Goal: Check status: Check status

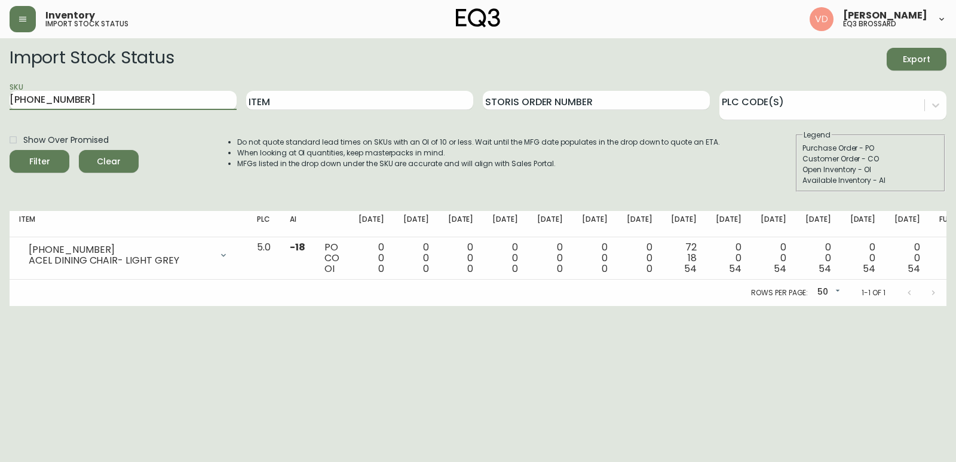
click at [1, 87] on main "Import Stock Status Export SKU [PHONE_NUMBER] Item Storis Order Number PLC Code…" at bounding box center [478, 172] width 956 height 268
type input "[PHONE_NUMBER]"
type input "."
click at [10, 150] on button "Filter" at bounding box center [40, 161] width 60 height 23
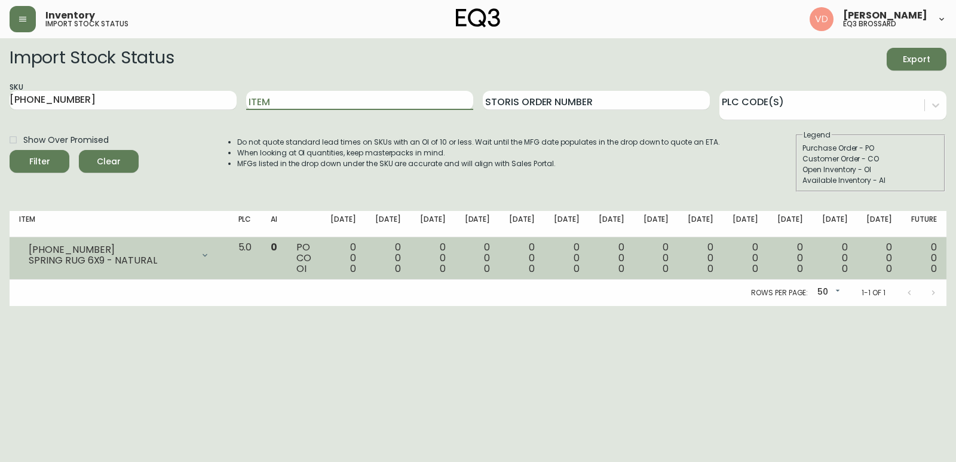
click at [748, 260] on td "0 0 0" at bounding box center [745, 258] width 45 height 42
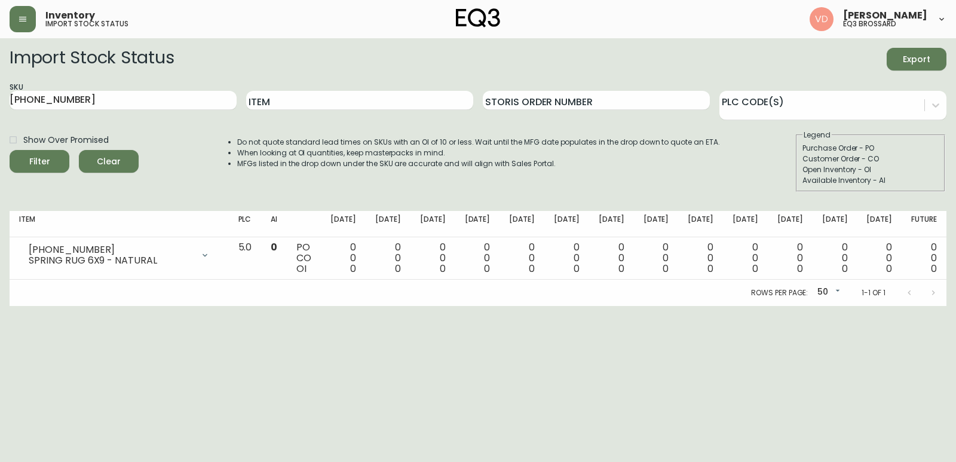
click at [836, 294] on body "Inventory import stock status [PERSON_NAME] eq3 [PERSON_NAME] Import Stock Stat…" at bounding box center [478, 153] width 956 height 306
click at [523, 356] on div at bounding box center [478, 231] width 956 height 462
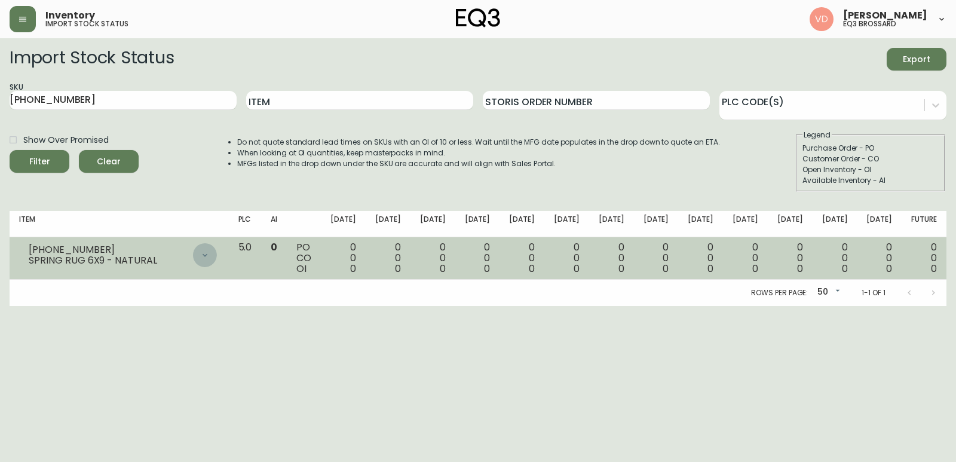
click at [210, 256] on icon at bounding box center [205, 255] width 10 height 10
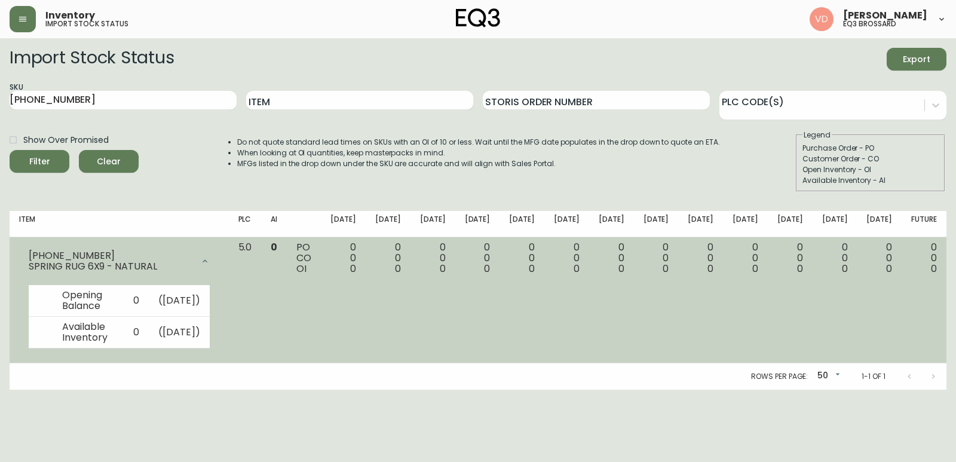
click at [217, 256] on div at bounding box center [205, 261] width 24 height 24
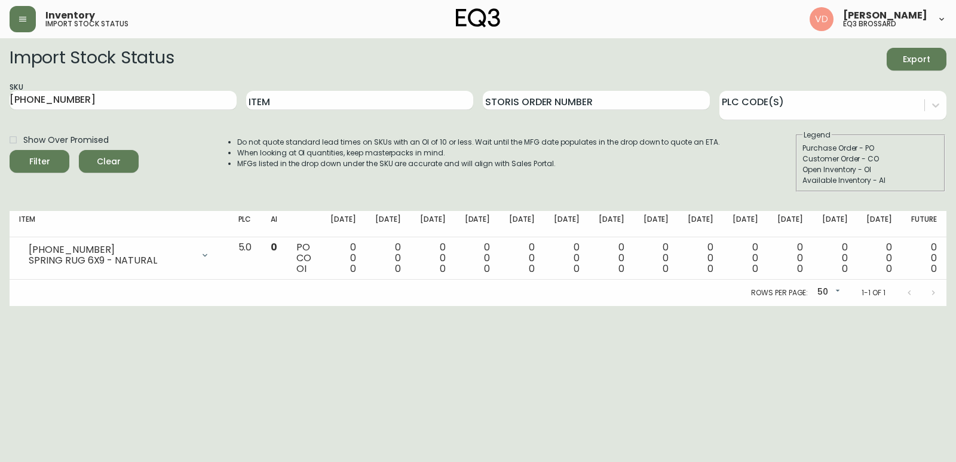
click at [817, 297] on body "Inventory import stock status [PERSON_NAME] eq3 [PERSON_NAME] Import Stock Stat…" at bounding box center [478, 153] width 956 height 306
click at [831, 316] on li "100" at bounding box center [828, 312] width 32 height 20
drag, startPoint x: 0, startPoint y: 104, endPoint x: 0, endPoint y: 132, distance: 28.1
click at [0, 132] on main "Import Stock Status Export SKU [PHONE_NUMBER] Item Storis Order Number PLC Code…" at bounding box center [478, 172] width 956 height 268
click at [0, 180] on main "Import Stock Status Export SKU [PHONE_NUMBER] Item Storis Order Number PLC Code…" at bounding box center [478, 172] width 956 height 268
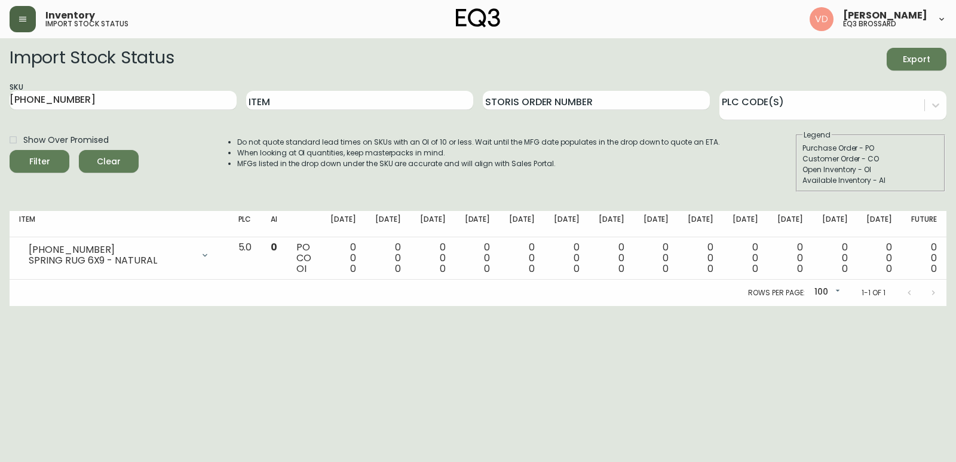
click at [26, 17] on icon "button" at bounding box center [22, 19] width 7 height 5
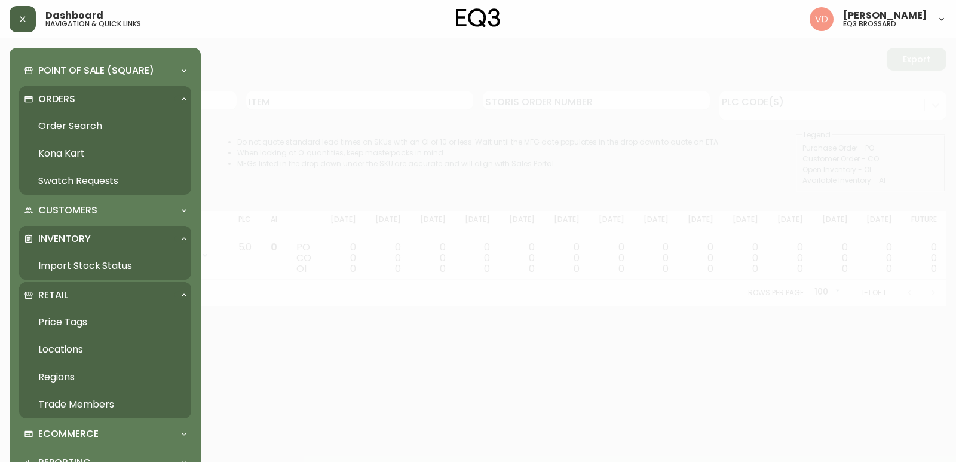
click at [69, 406] on link "Trade Members" at bounding box center [105, 404] width 172 height 27
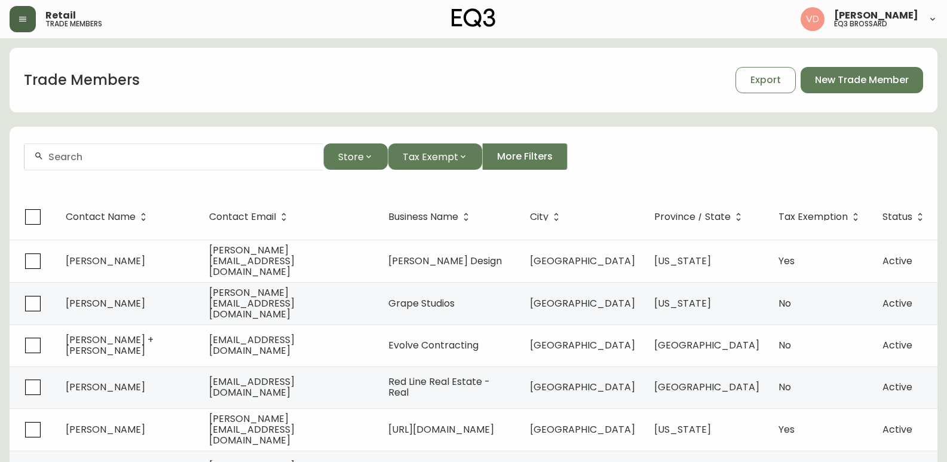
click at [140, 161] on input "text" at bounding box center [180, 156] width 265 height 11
type input "T"
click at [319, 82] on div "Trade Members Export New Trade Member" at bounding box center [474, 80] width 928 height 38
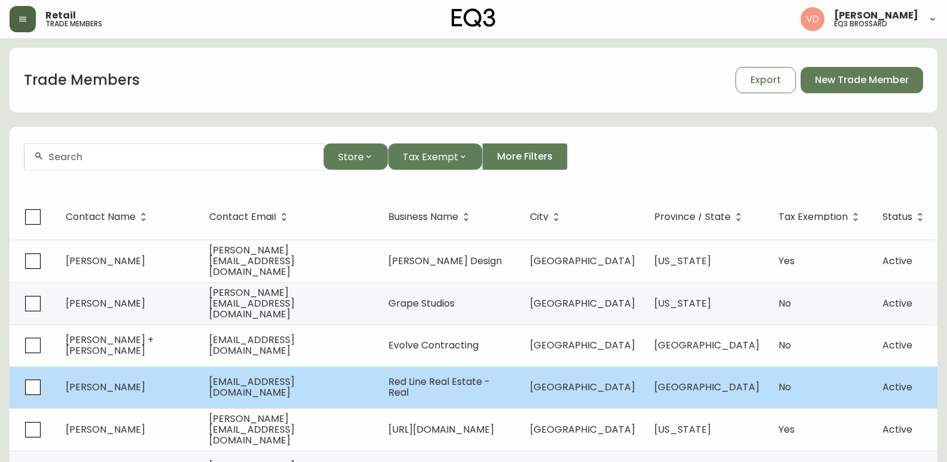
click at [635, 376] on td "[GEOGRAPHIC_DATA]" at bounding box center [582, 387] width 124 height 42
select select "AB"
select select "CA"
select select "US_EN"
select select "Trade Show"
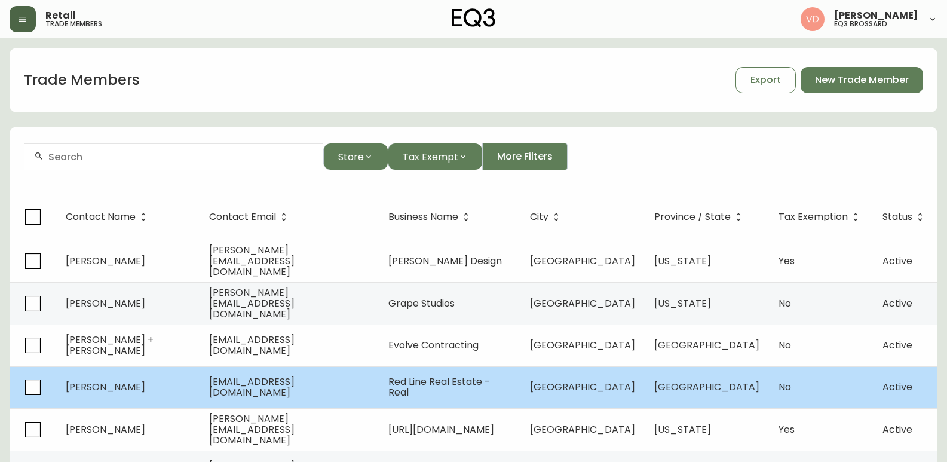
select select "Real Estate Agent"
select select "false"
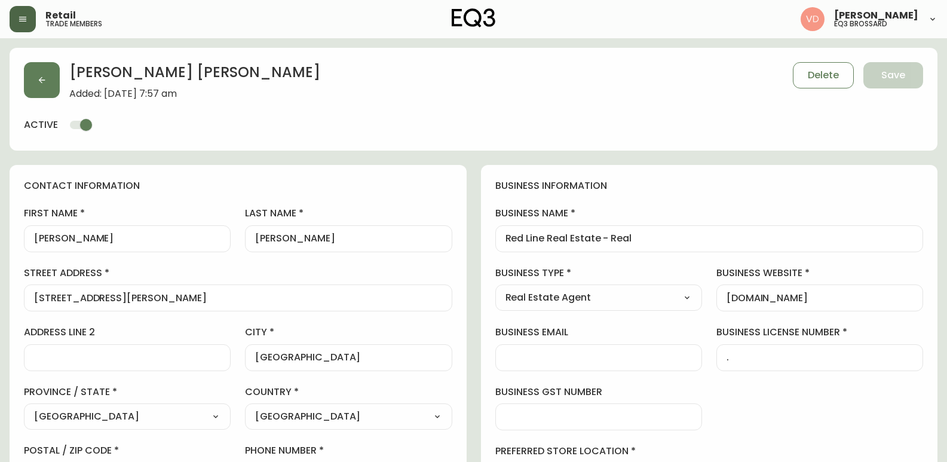
type input "EQ3 [GEOGRAPHIC_DATA]"
select select "cjw10z96m00006gs08l3o91tv"
click at [47, 78] on button "button" at bounding box center [42, 80] width 36 height 36
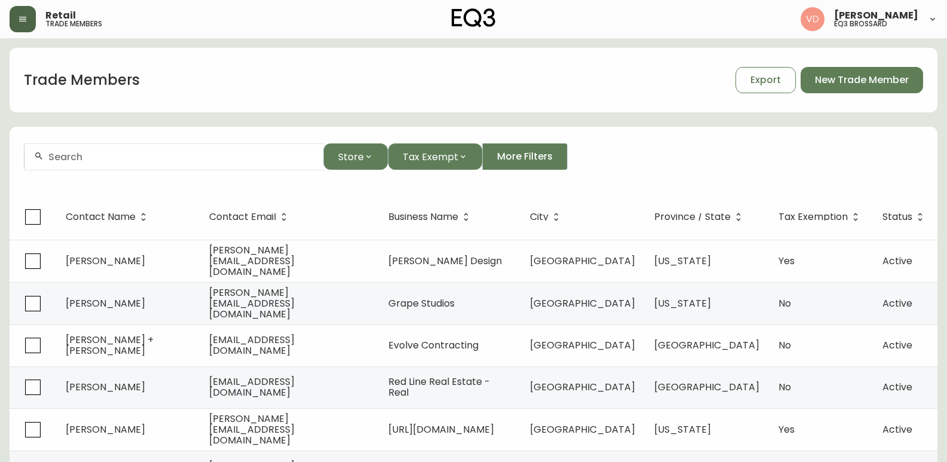
click at [21, 23] on icon "button" at bounding box center [23, 19] width 10 height 10
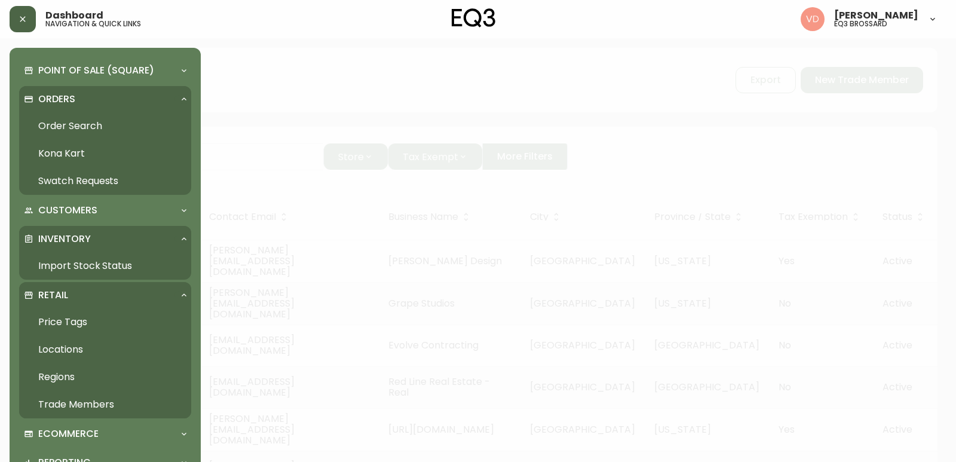
click at [126, 90] on div "Orders" at bounding box center [105, 99] width 172 height 26
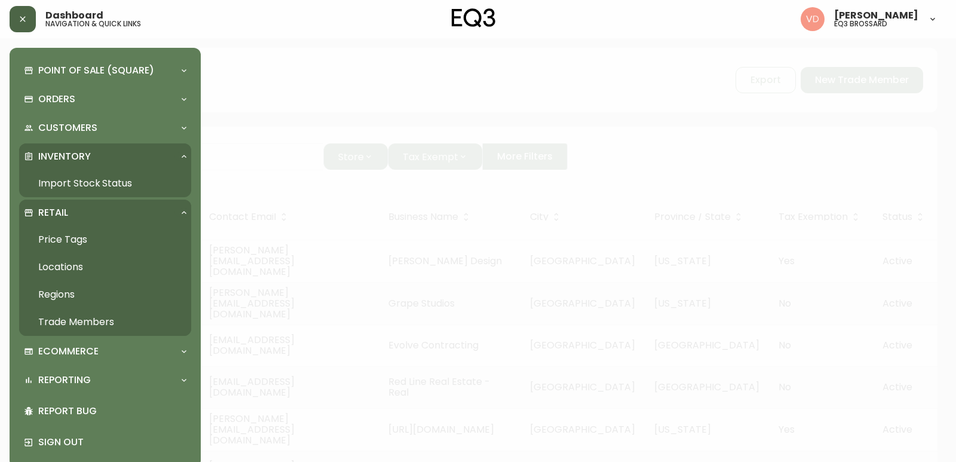
click at [113, 174] on link "Import Stock Status" at bounding box center [105, 183] width 172 height 27
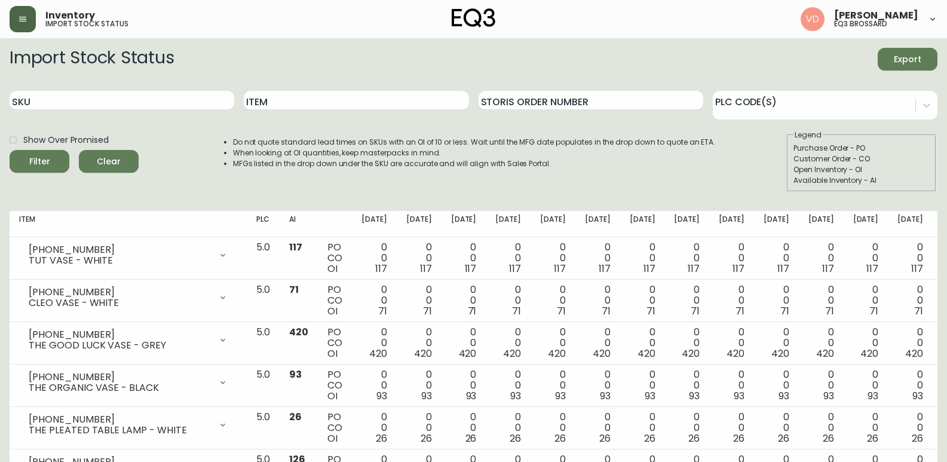
click at [21, 7] on button "button" at bounding box center [23, 19] width 26 height 26
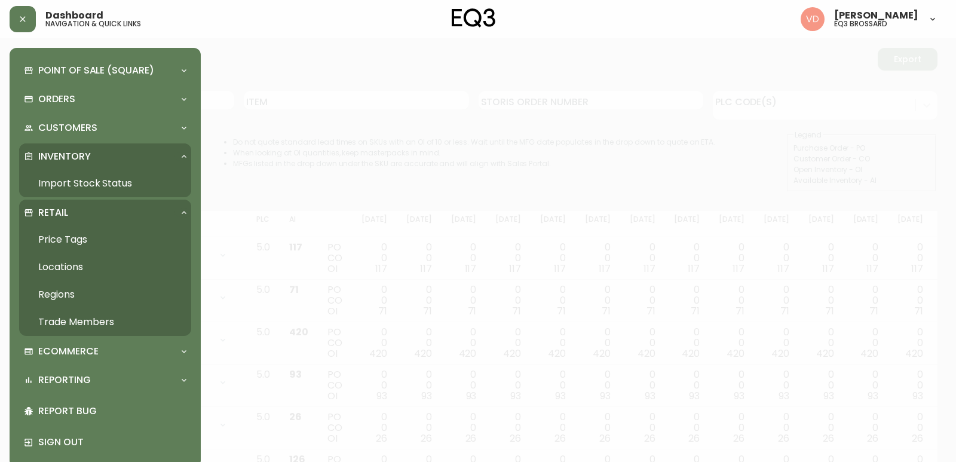
drag, startPoint x: 90, startPoint y: 219, endPoint x: 92, endPoint y: 211, distance: 8.6
click at [90, 219] on div "Retail" at bounding box center [99, 212] width 151 height 13
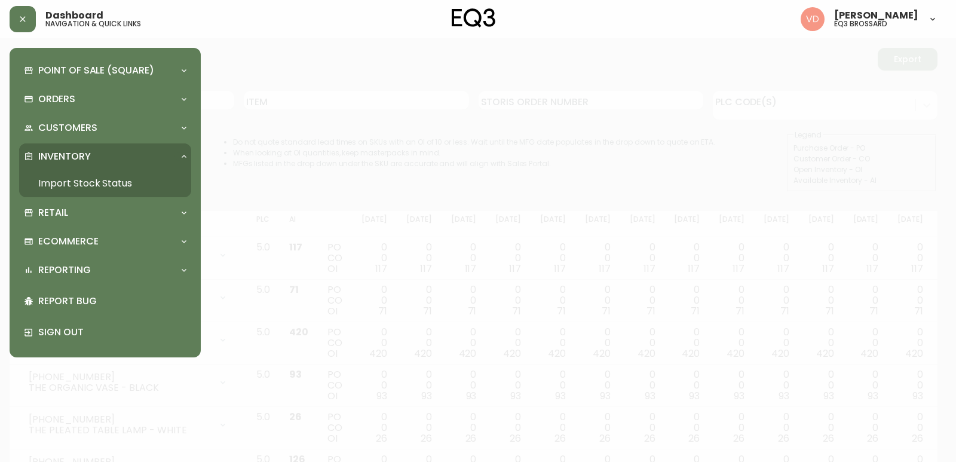
click at [257, 50] on div at bounding box center [478, 231] width 956 height 462
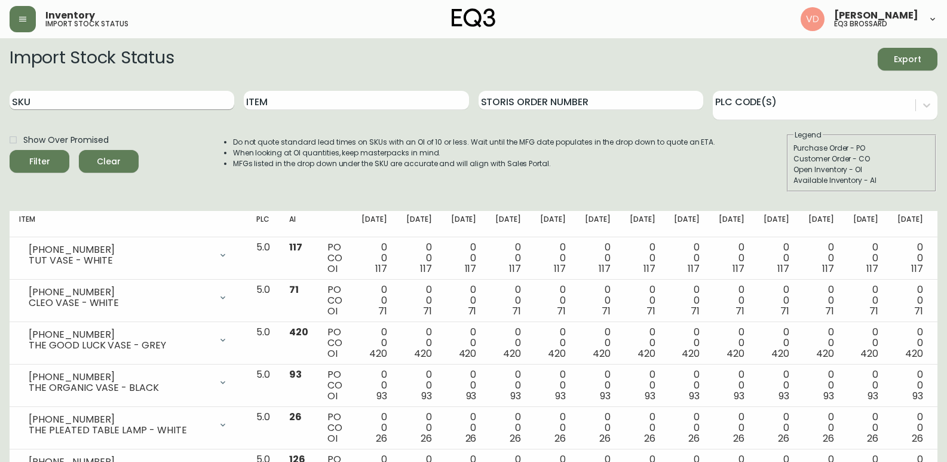
click at [171, 97] on input "SKU" at bounding box center [122, 100] width 225 height 19
paste input "7220-101-13-B"
click at [10, 150] on button "Filter" at bounding box center [40, 161] width 60 height 23
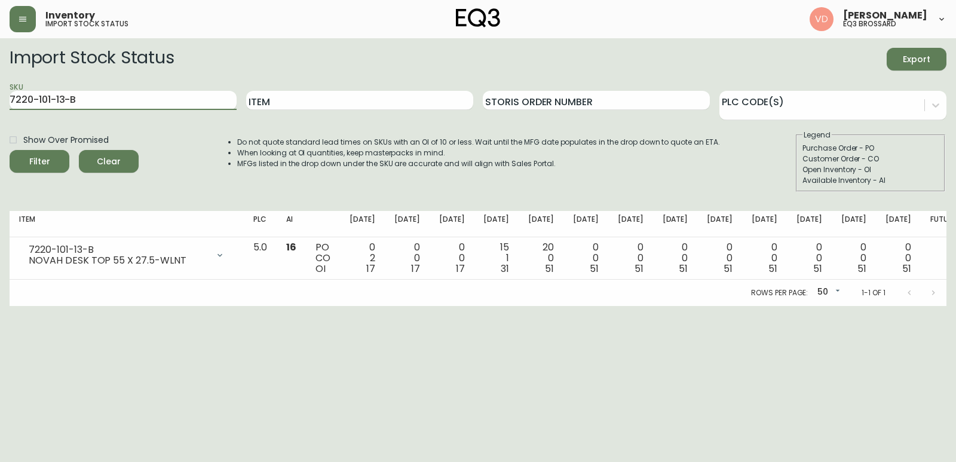
drag, startPoint x: 136, startPoint y: 100, endPoint x: 0, endPoint y: 117, distance: 136.7
click at [0, 117] on main "Import Stock Status Export SKU 7220-101-13-B Item Storis Order Number PLC Code(…" at bounding box center [478, 172] width 956 height 268
paste input "300-1-A"
click at [10, 150] on button "Filter" at bounding box center [40, 161] width 60 height 23
click at [919, 306] on html "Inventory import stock status [PERSON_NAME] eq3 [PERSON_NAME] Import Stock Stat…" at bounding box center [478, 153] width 956 height 306
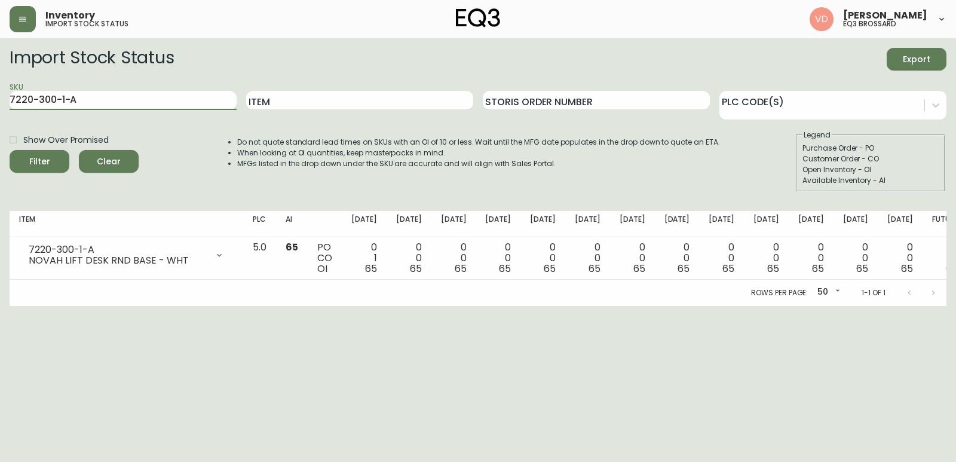
drag, startPoint x: 11, startPoint y: 91, endPoint x: 0, endPoint y: 87, distance: 11.5
click at [0, 87] on main "Import Stock Status Export SKU 7220-300-1-A Item Storis Order Number PLC Code(s…" at bounding box center [478, 172] width 956 height 268
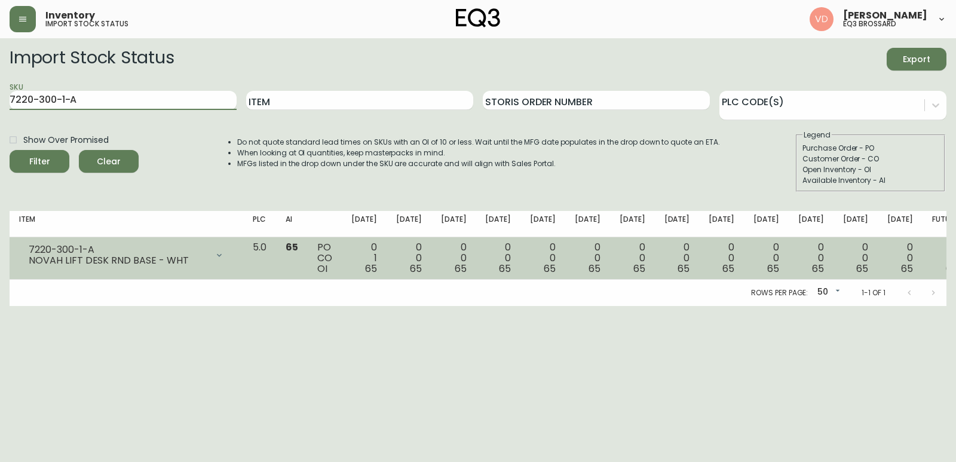
paste input "[PHONE_NUMBER]"
click at [10, 150] on button "Filter" at bounding box center [40, 161] width 60 height 23
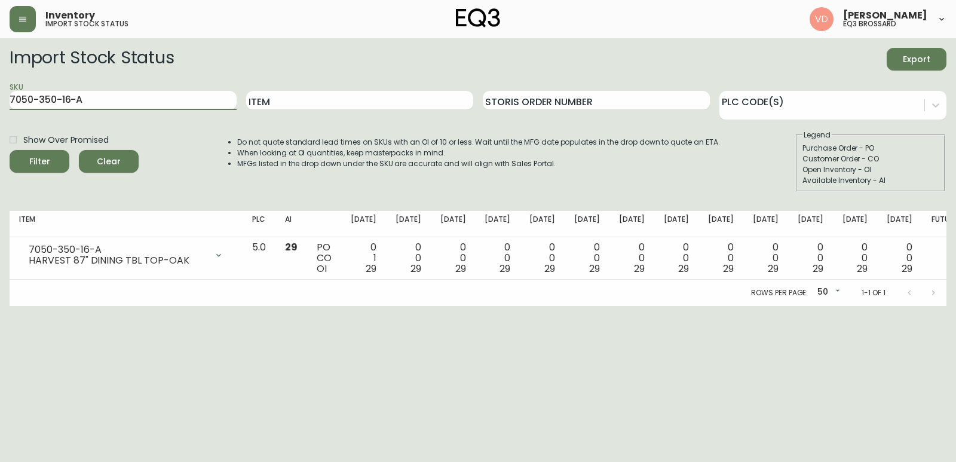
drag, startPoint x: 136, startPoint y: 99, endPoint x: 0, endPoint y: 65, distance: 140.4
click at [0, 65] on main "Import Stock Status Export SKU 7050-350-16-A Item Storis Order Number PLC Code(…" at bounding box center [478, 172] width 956 height 268
paste input "B"
type input "7050-350-16-B"
click at [10, 150] on button "Filter" at bounding box center [40, 161] width 60 height 23
